Goal: Download file/media

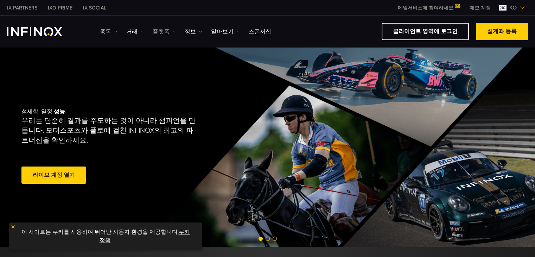
click at [172, 30] on img at bounding box center [174, 32] width 4 height 4
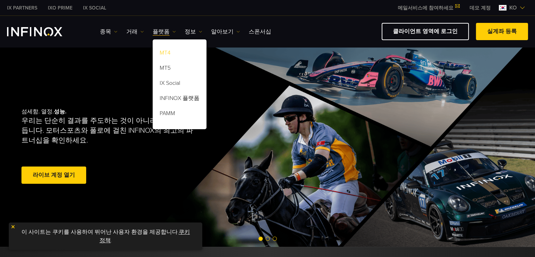
click at [158, 55] on link "MT4" at bounding box center [180, 53] width 54 height 15
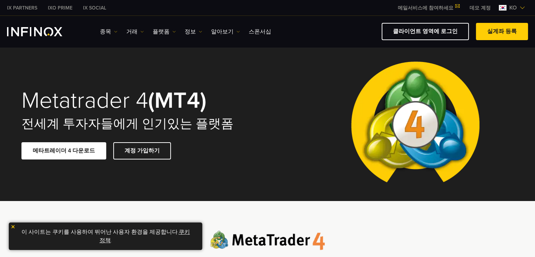
click at [66, 155] on link "메타트레이더 4 다운로드" at bounding box center [63, 150] width 85 height 17
click at [79, 144] on link "메타트레이더 4 다운로드" at bounding box center [63, 150] width 85 height 17
